Goal: Task Accomplishment & Management: Use online tool/utility

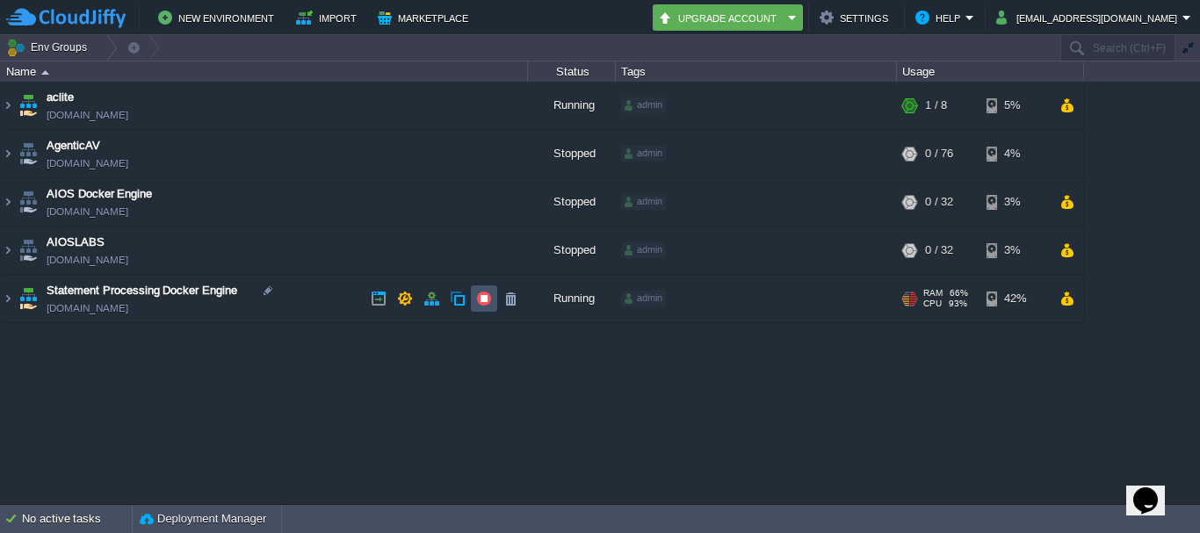
click at [487, 302] on button "button" at bounding box center [484, 299] width 16 height 16
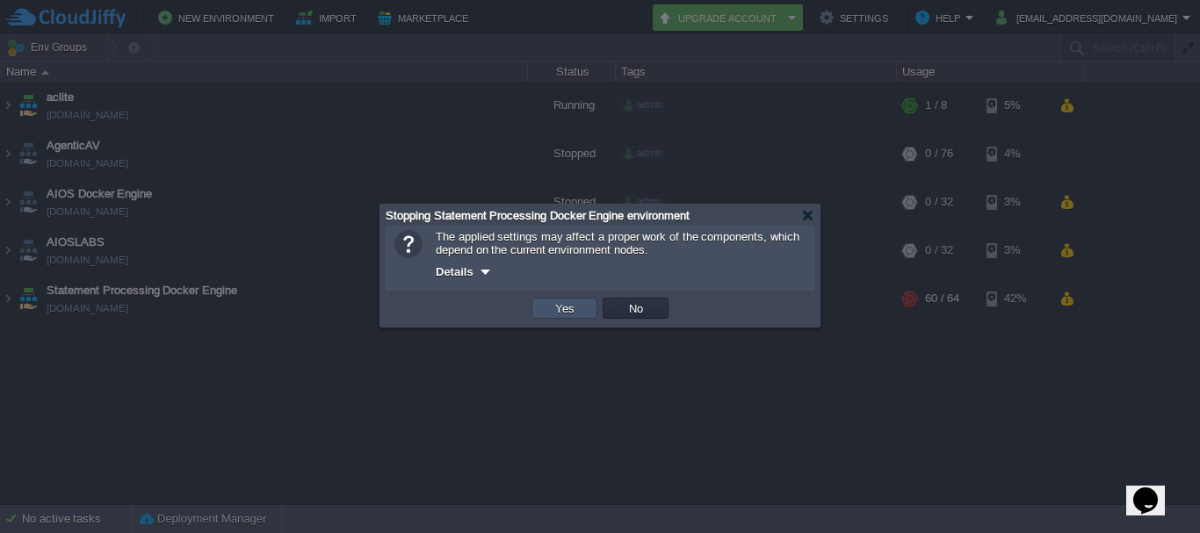
click at [552, 311] on button "Yes" at bounding box center [565, 308] width 30 height 16
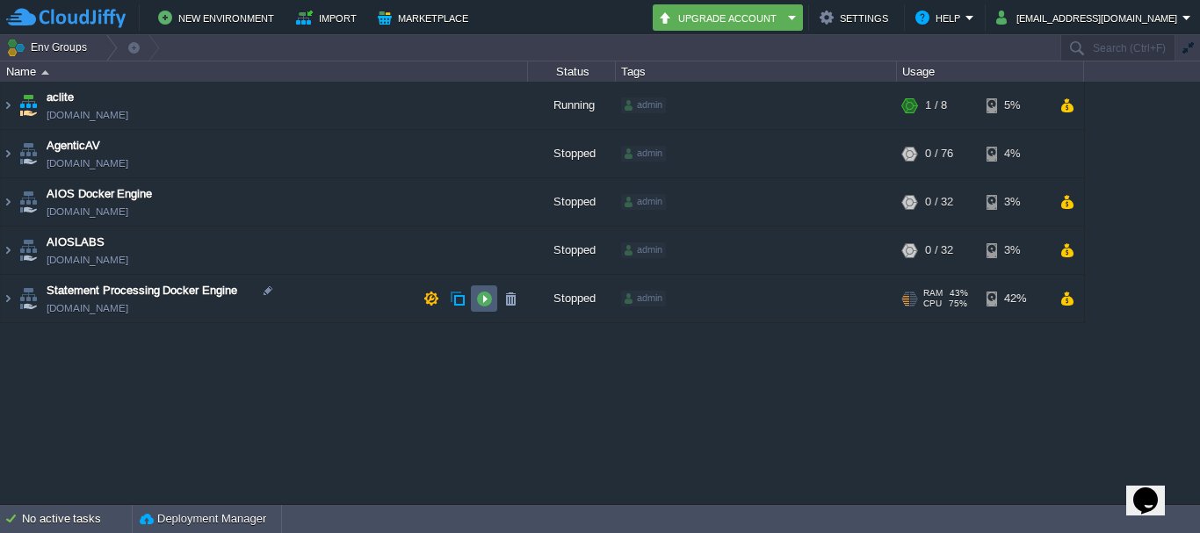
click at [481, 299] on button "button" at bounding box center [484, 299] width 16 height 16
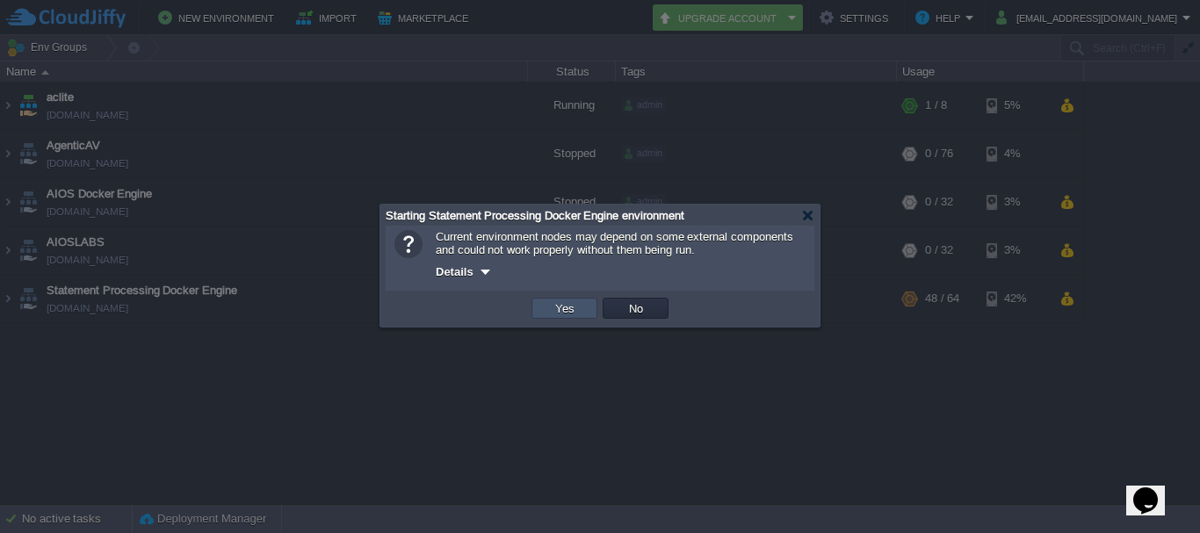
click at [566, 316] on button "Yes" at bounding box center [565, 308] width 30 height 16
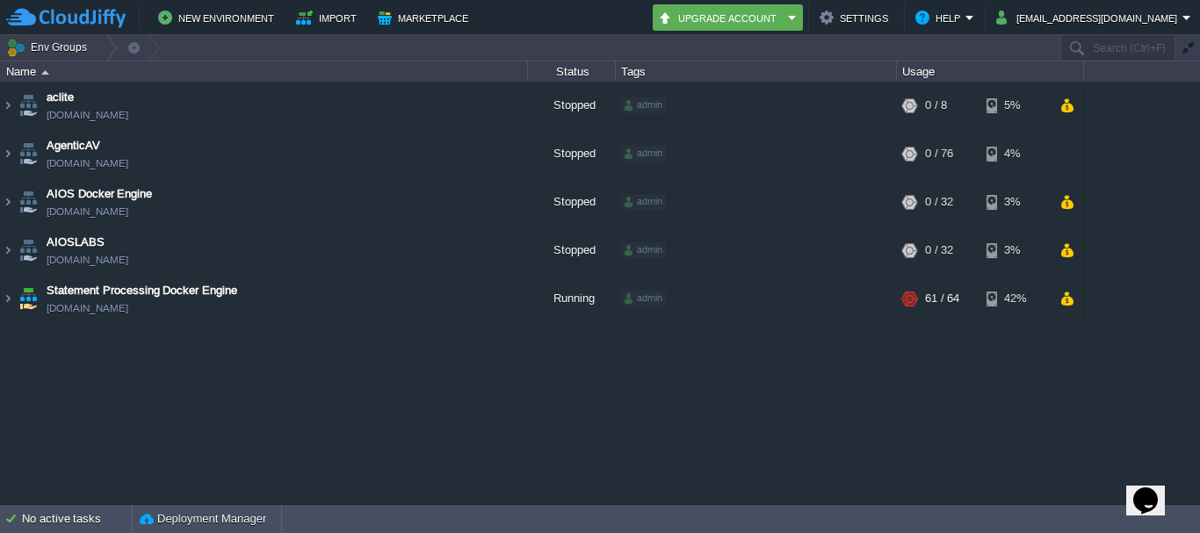
click at [738, 399] on div "aclite [DOMAIN_NAME] Stopped admin + Add to Env Group RAM 0% CPU 0% 0 / 8 5% Ag…" at bounding box center [600, 293] width 1200 height 422
click at [827, 485] on div "aclite [DOMAIN_NAME] Stopped admin + Add to Env Group RAM 0% CPU 0% 0 / 8 5% Ag…" at bounding box center [600, 293] width 1200 height 422
click at [949, 301] on span "92%" at bounding box center [958, 304] width 18 height 11
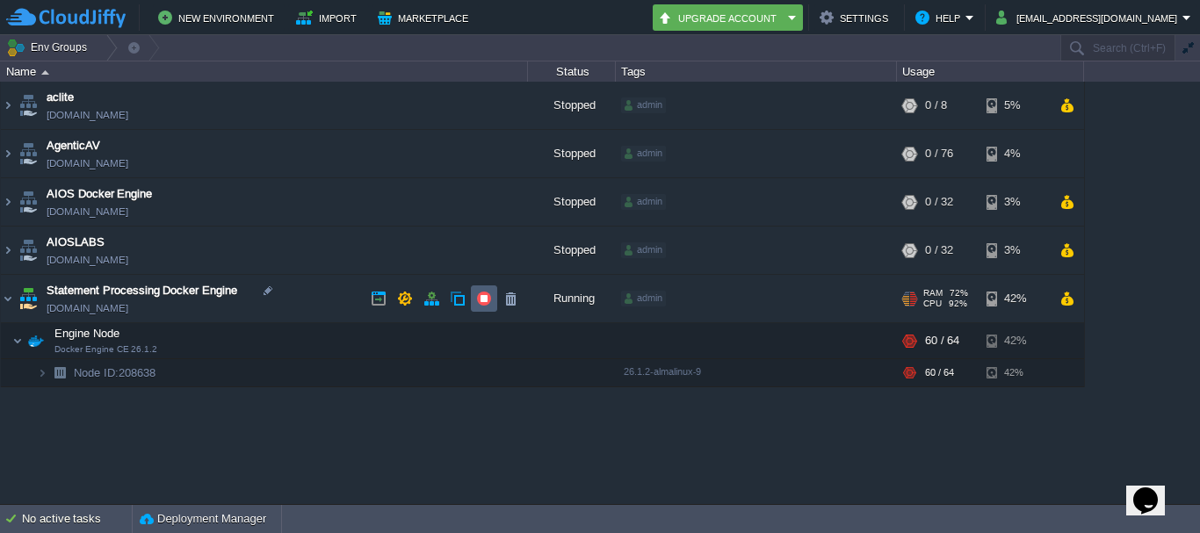
click at [488, 295] on button "button" at bounding box center [484, 299] width 16 height 16
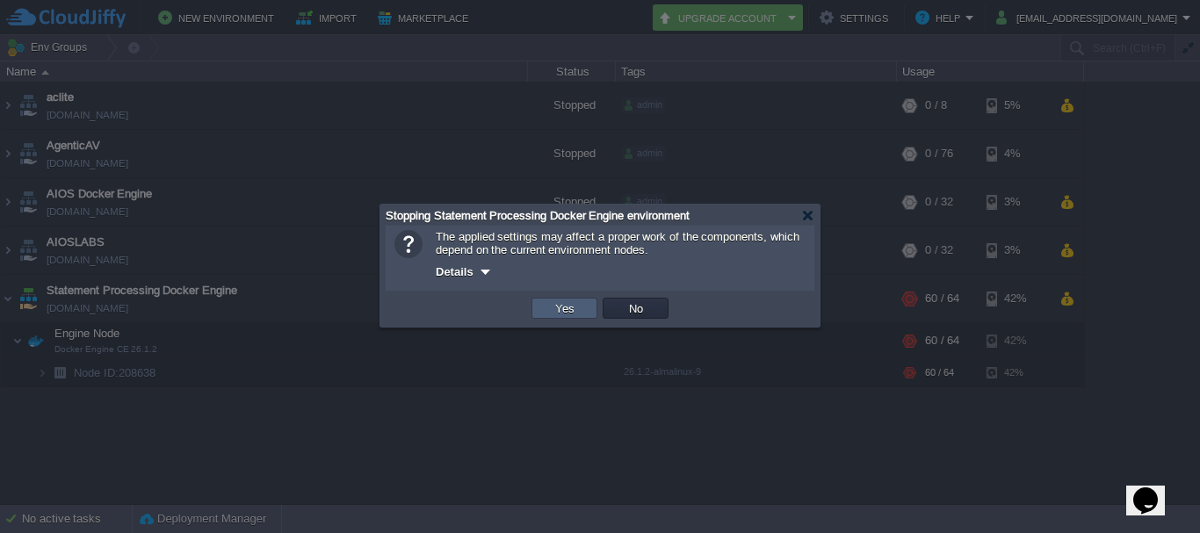
click at [537, 314] on td "Yes" at bounding box center [564, 308] width 66 height 21
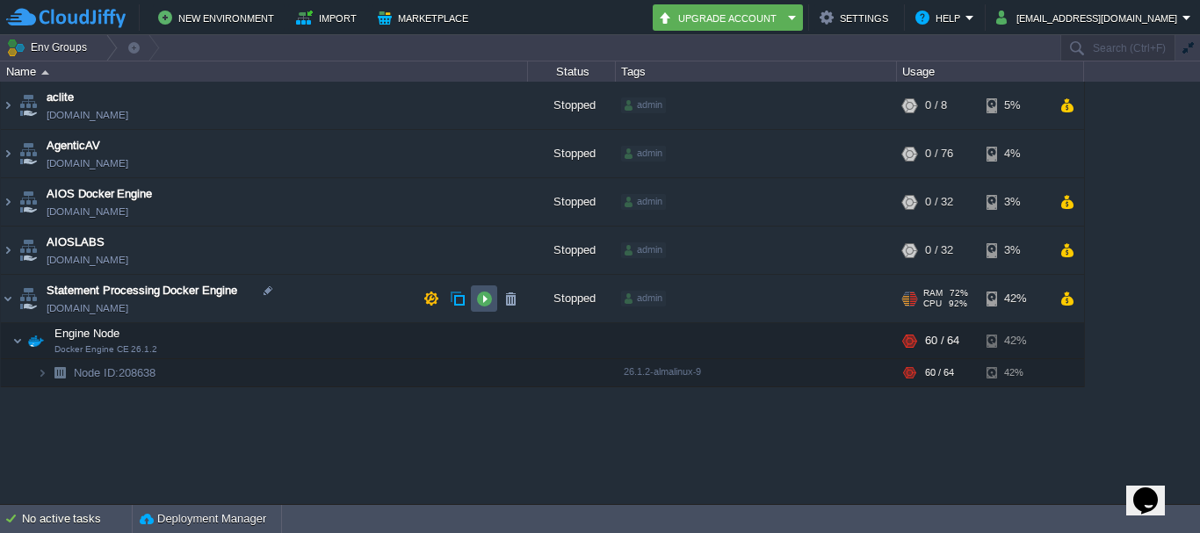
click at [476, 300] on button "button" at bounding box center [484, 299] width 16 height 16
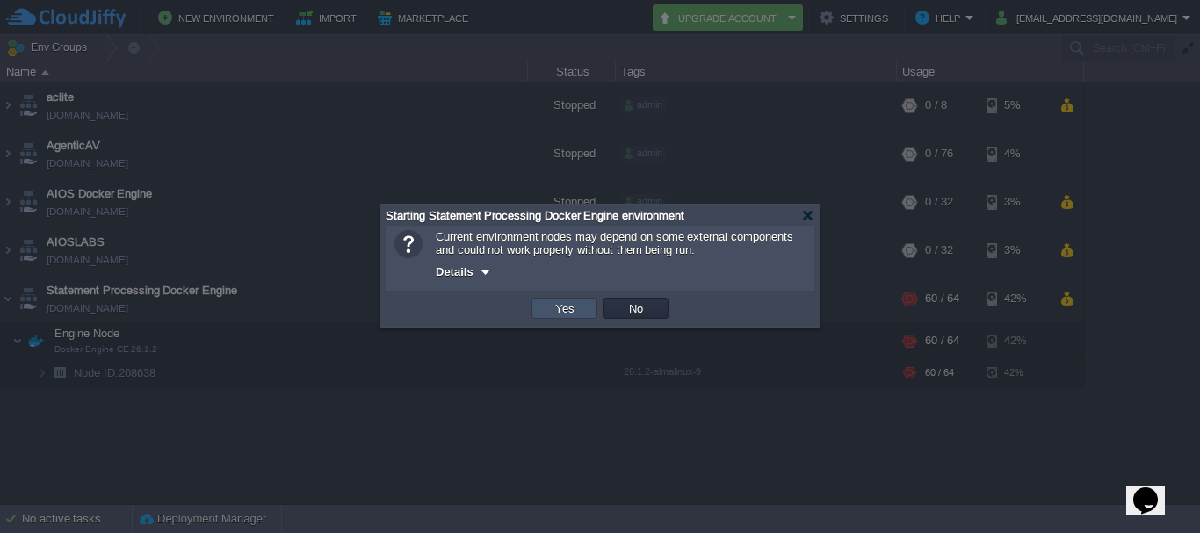
click at [567, 311] on button "Yes" at bounding box center [565, 308] width 30 height 16
